Goal: Task Accomplishment & Management: Use online tool/utility

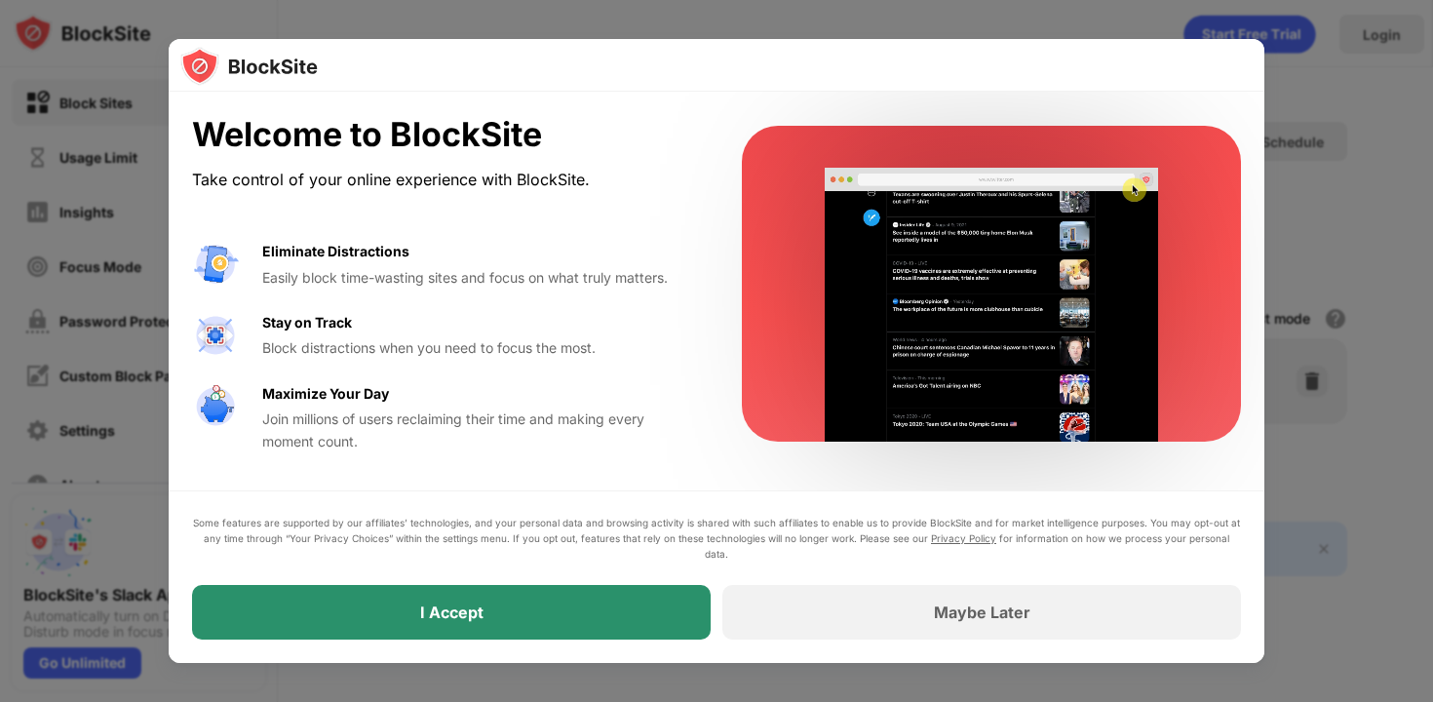
click at [492, 606] on div "I Accept" at bounding box center [451, 612] width 519 height 55
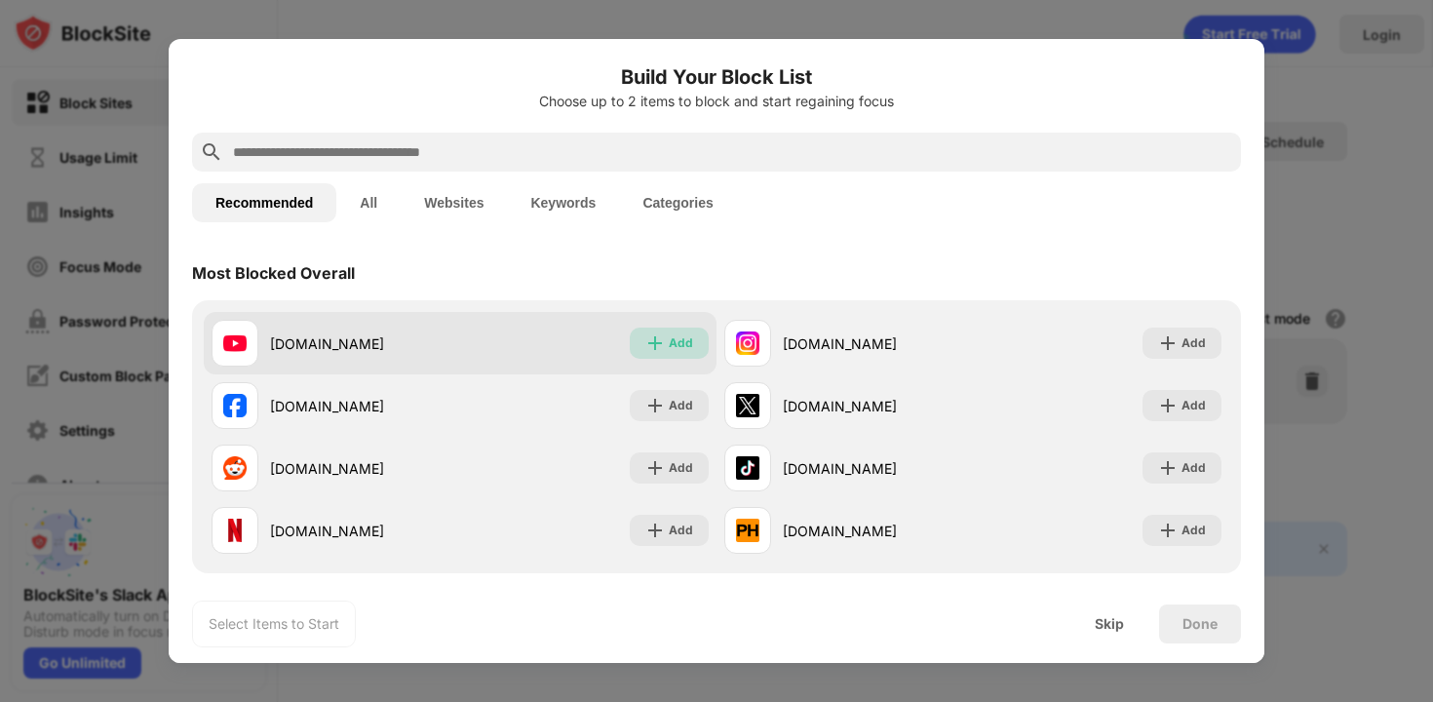
click at [685, 342] on div "Add" at bounding box center [681, 342] width 24 height 19
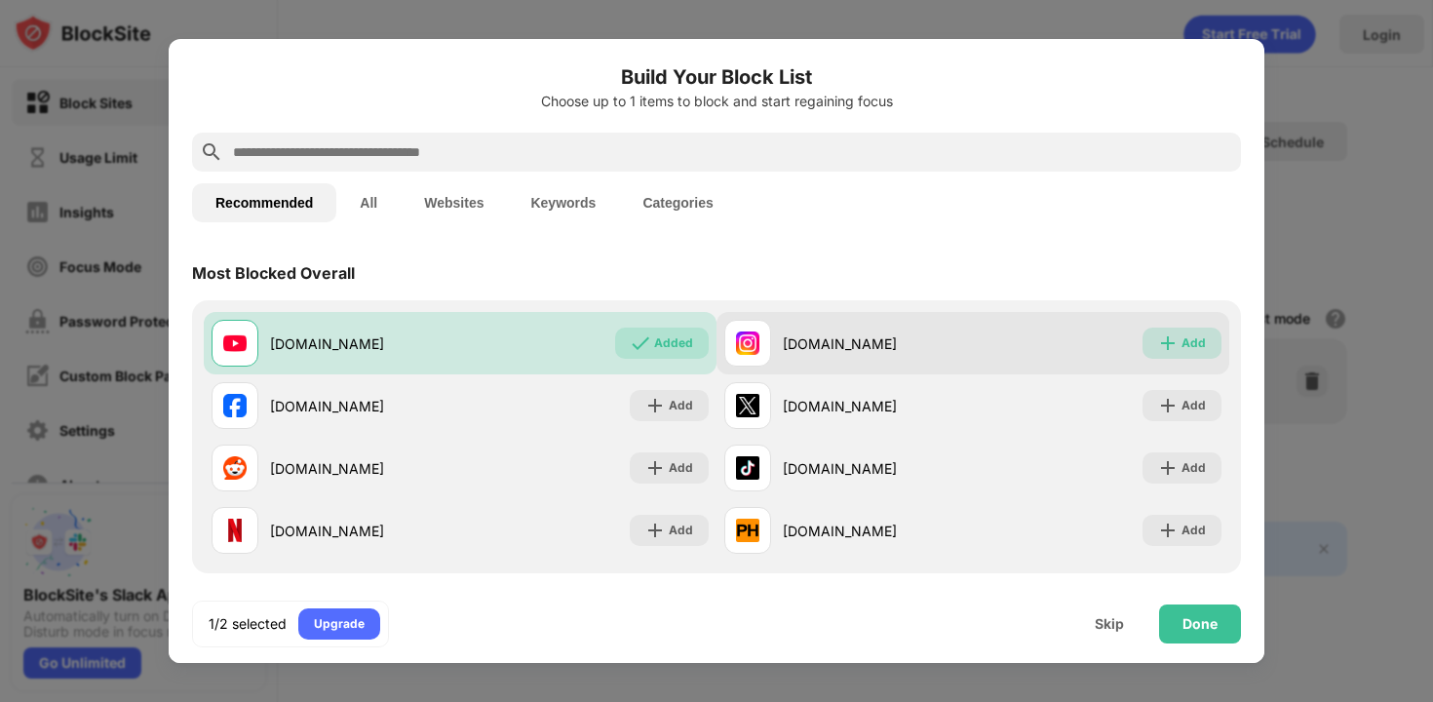
click at [1186, 349] on div "Add" at bounding box center [1194, 342] width 24 height 19
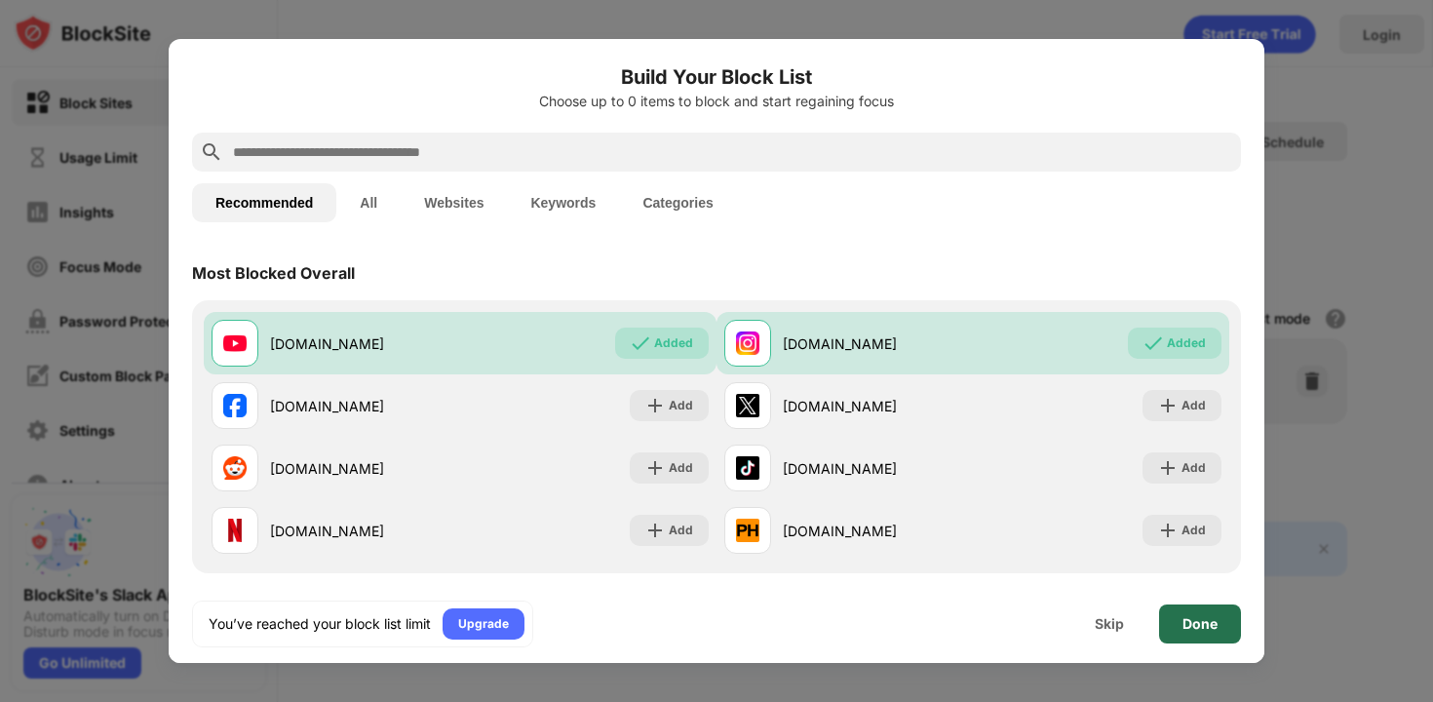
click at [1211, 624] on div "Done" at bounding box center [1200, 624] width 35 height 16
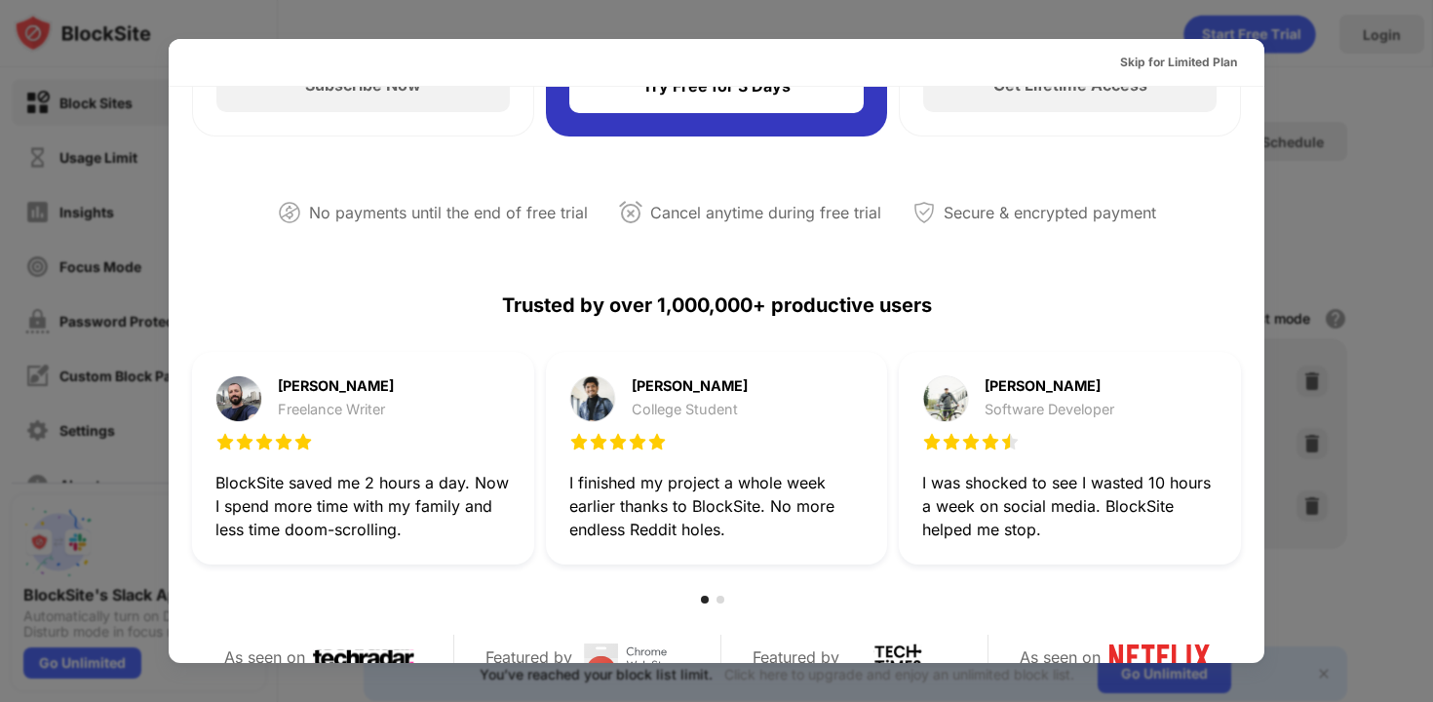
scroll to position [500, 0]
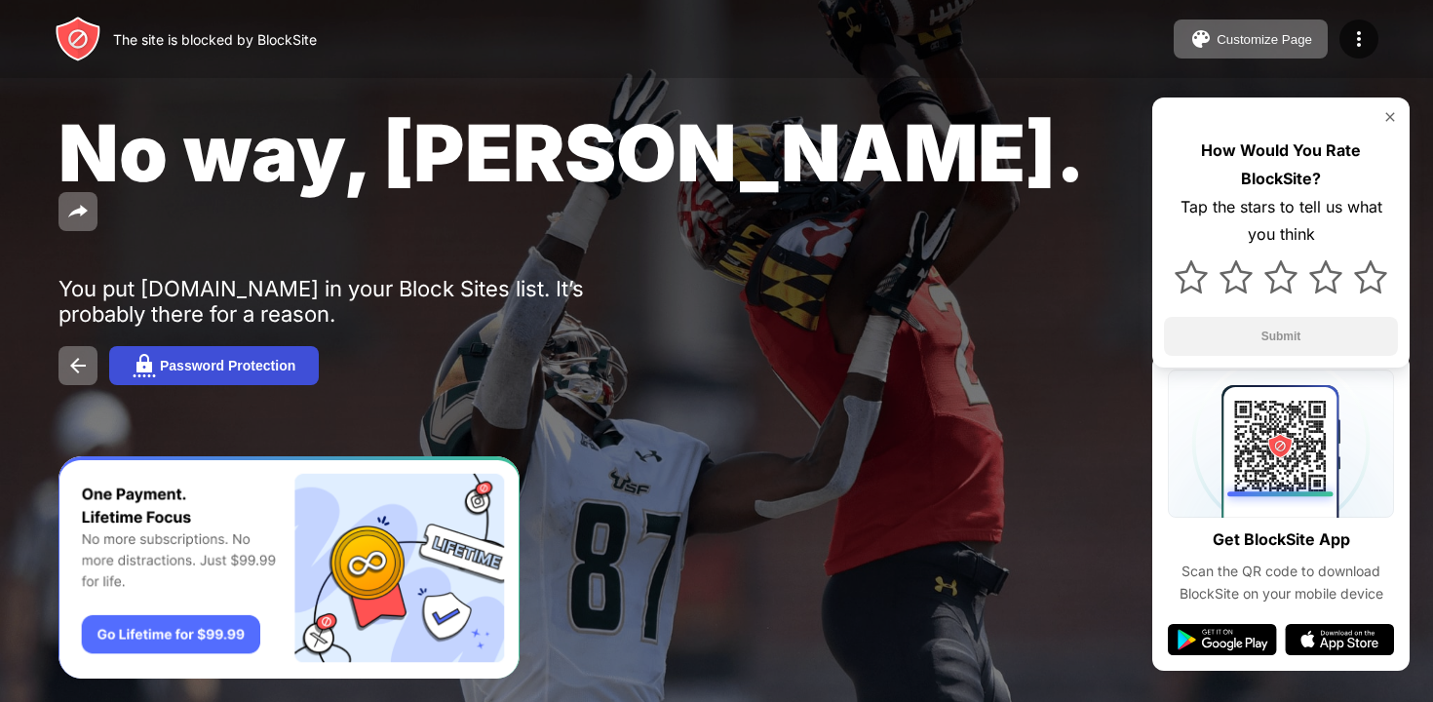
click at [278, 358] on div "Password Protection" at bounding box center [228, 366] width 136 height 16
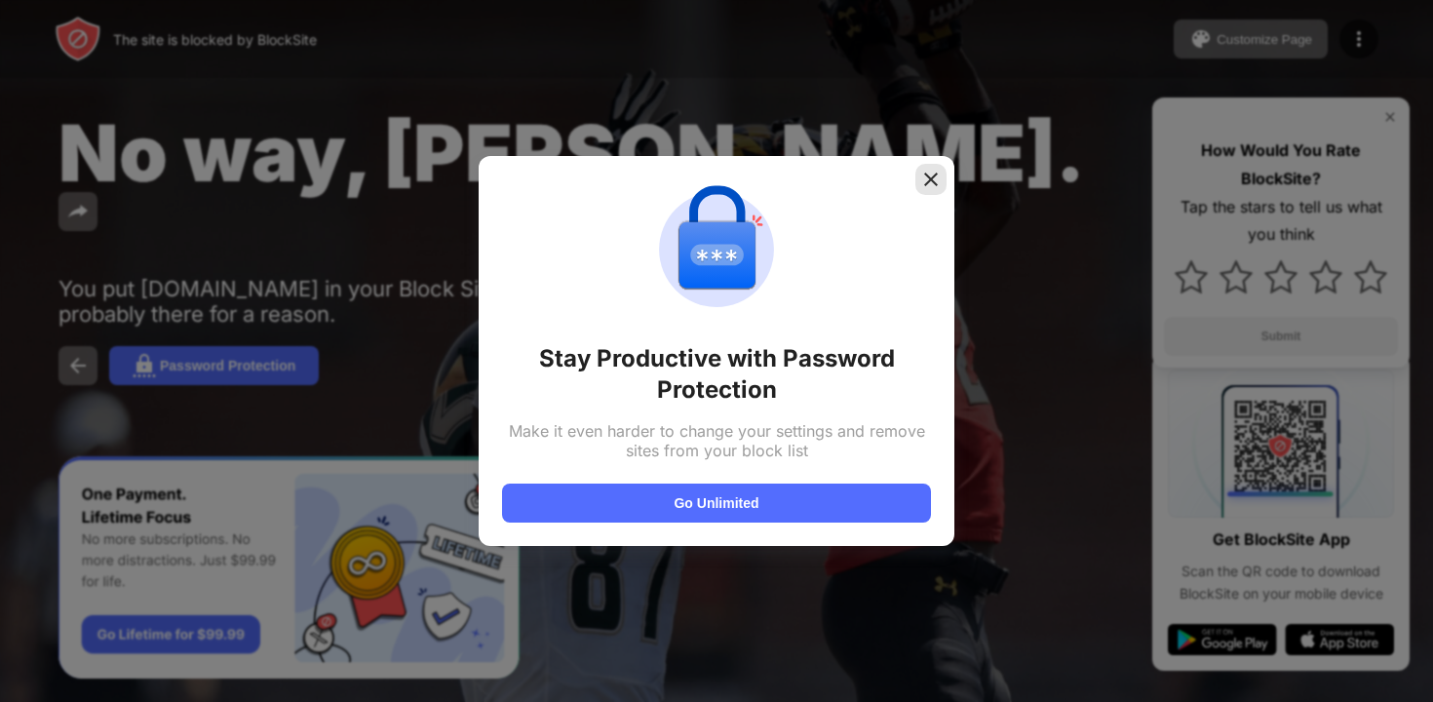
click at [937, 184] on img at bounding box center [930, 179] width 19 height 19
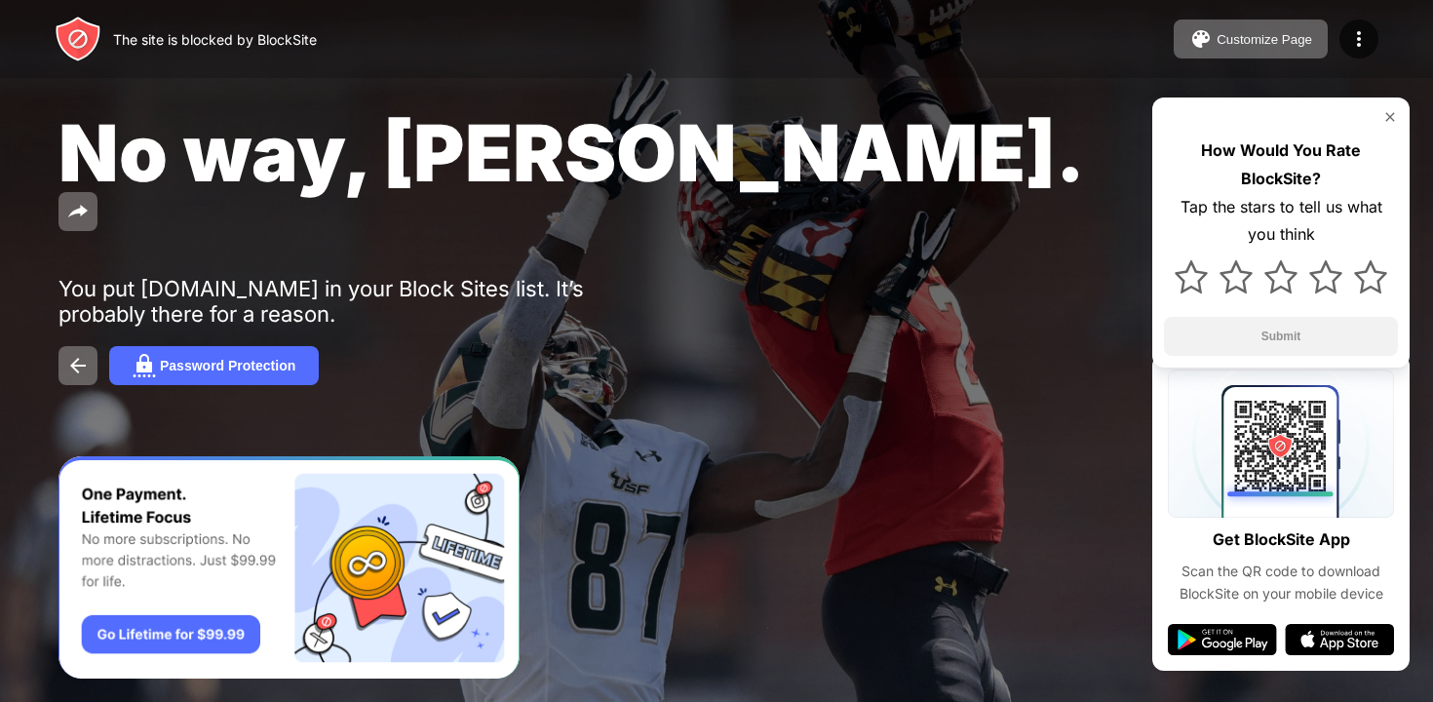
click at [1389, 115] on img at bounding box center [1390, 117] width 16 height 16
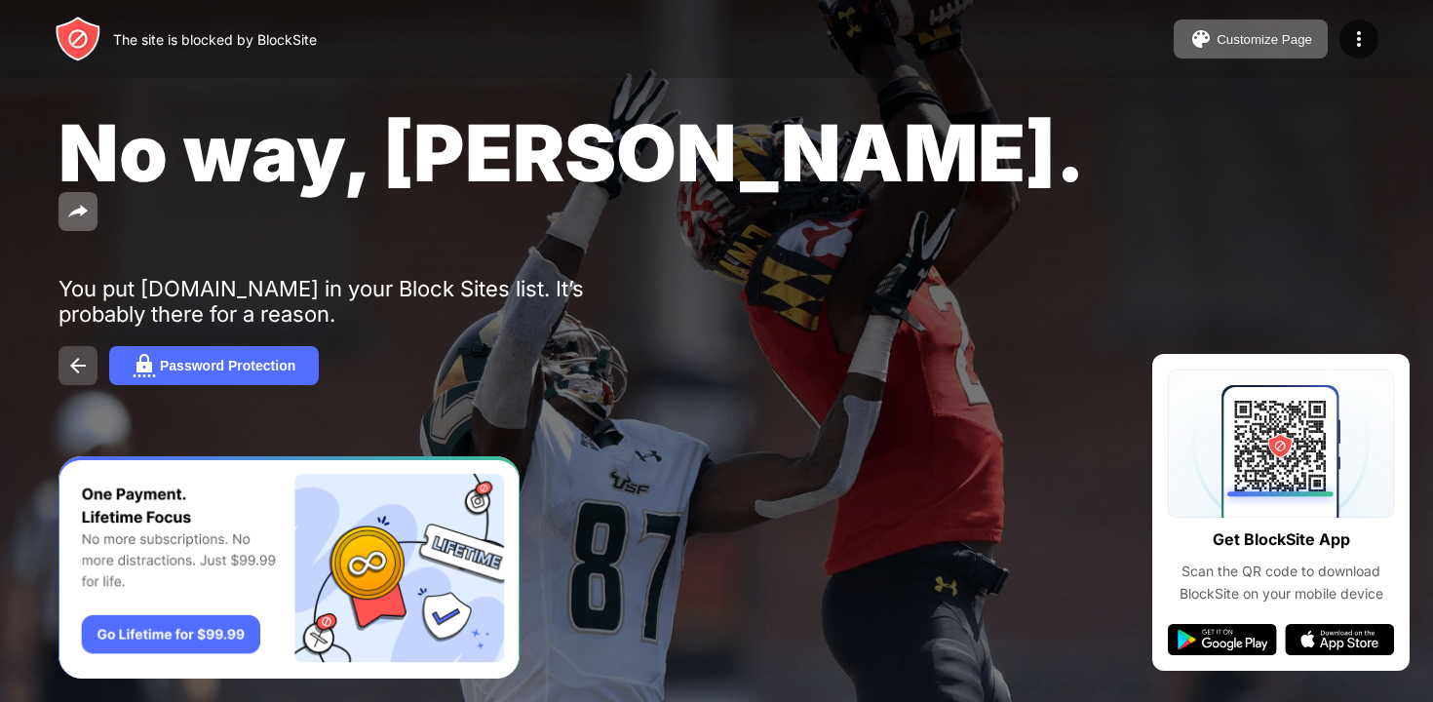
click at [81, 346] on button at bounding box center [77, 365] width 39 height 39
click at [66, 354] on img at bounding box center [77, 365] width 23 height 23
